Goal: Information Seeking & Learning: Learn about a topic

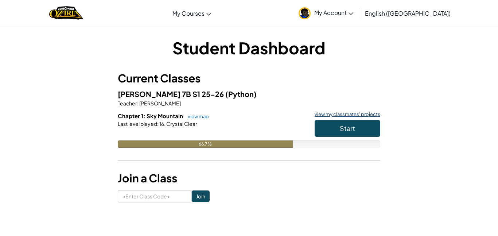
click at [336, 113] on link "view my classmates' projects" at bounding box center [345, 114] width 69 height 5
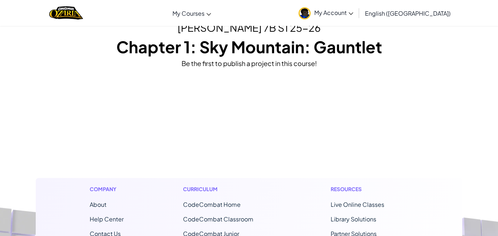
scroll to position [15, 0]
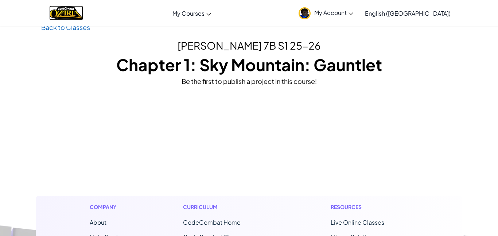
click at [83, 16] on img "Home" at bounding box center [66, 12] width 34 height 15
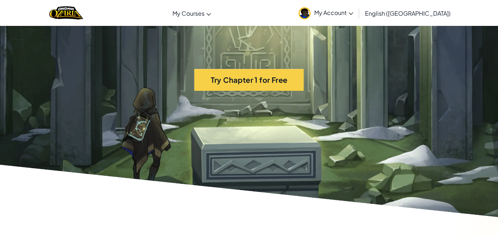
scroll to position [1532, 0]
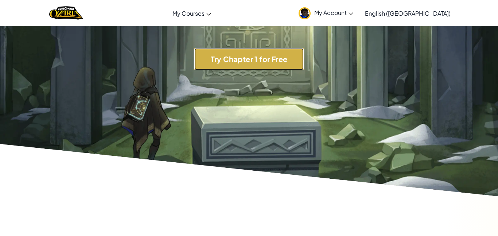
click at [261, 70] on button "Try Chapter 1 for Free" at bounding box center [248, 59] width 109 height 22
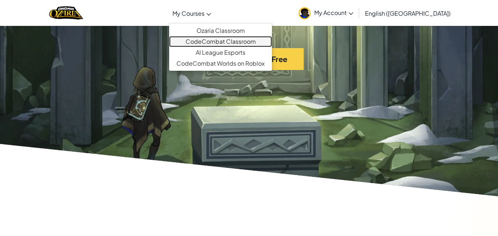
click at [249, 42] on link "CodeCombat Classroom" at bounding box center [220, 41] width 103 height 11
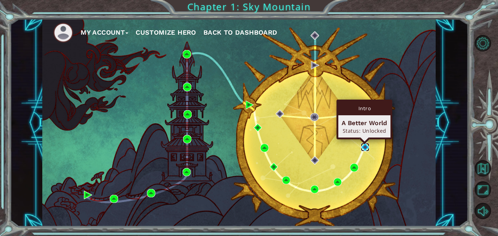
click at [364, 147] on img at bounding box center [365, 147] width 8 height 8
